Goal: Task Accomplishment & Management: Manage account settings

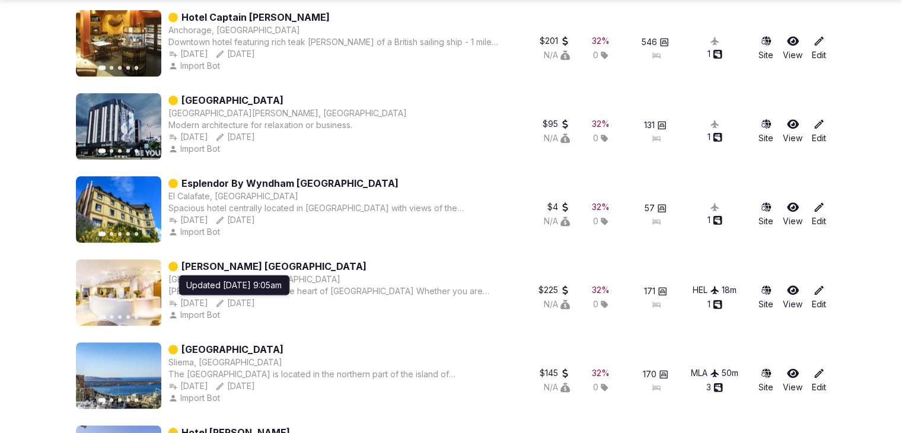
scroll to position [1483, 0]
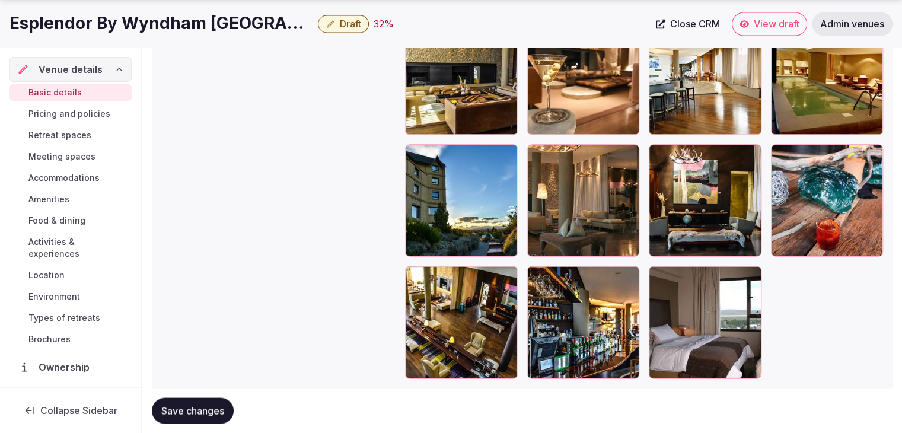
scroll to position [2227, 0]
